Goal: Transaction & Acquisition: Purchase product/service

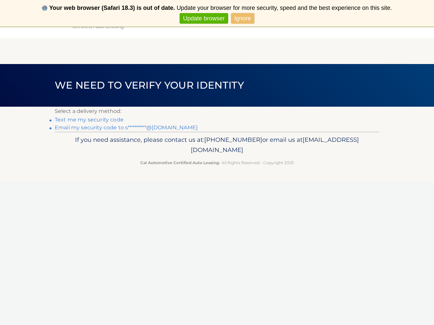
click at [99, 128] on link "Email my security code to s*********@yahoo.com" at bounding box center [126, 127] width 143 height 6
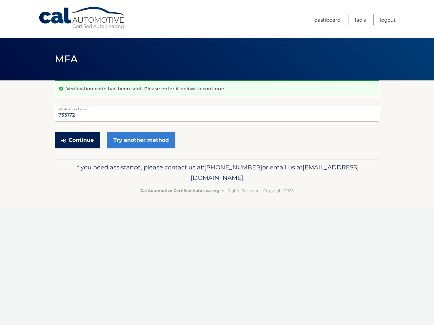
type input "733172"
click at [89, 142] on button "Continue" at bounding box center [78, 140] width 46 height 16
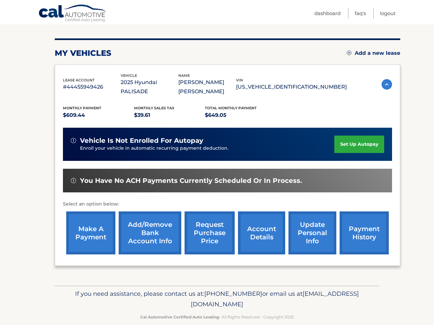
scroll to position [71, 0]
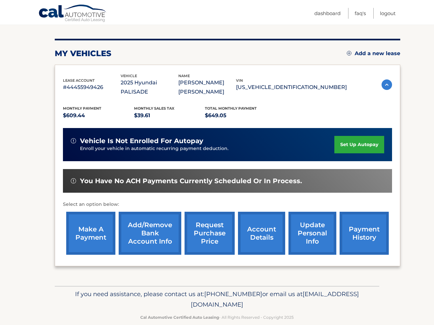
click at [91, 212] on link "make a payment" at bounding box center [90, 233] width 49 height 43
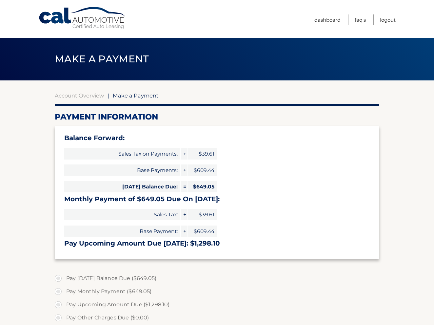
select select "NWU5OTk0MjMtOTQwYy00YWIyLTg2MTctNzMzZGY0MzNjNjdl"
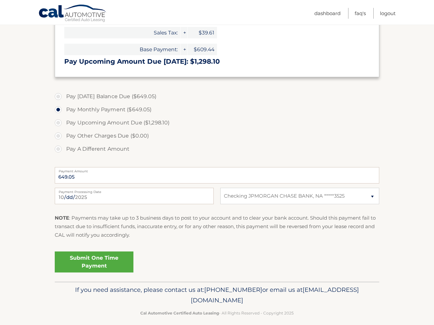
scroll to position [182, 0]
click at [93, 253] on link "Submit One Time Payment" at bounding box center [94, 261] width 79 height 21
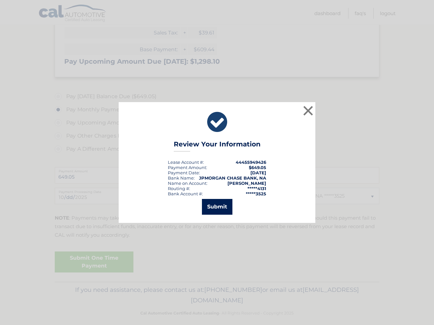
click at [227, 209] on button "Submit" at bounding box center [217, 207] width 31 height 16
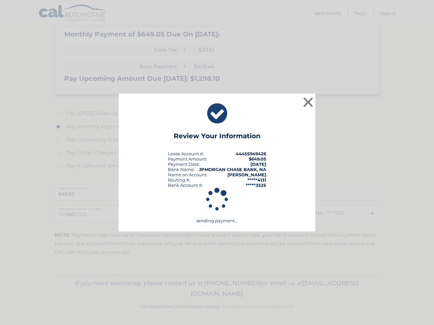
scroll to position [163, 0]
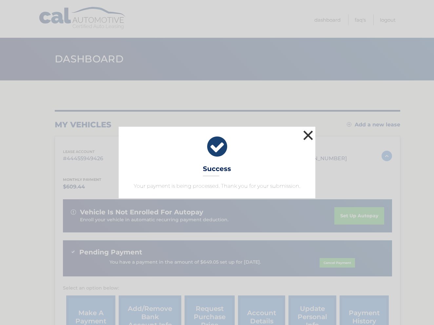
click at [306, 134] on button "×" at bounding box center [308, 135] width 13 height 13
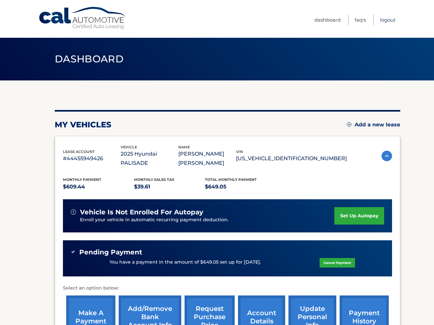
click at [390, 19] on link "Logout" at bounding box center [388, 19] width 16 height 11
